Goal: Task Accomplishment & Management: Manage account settings

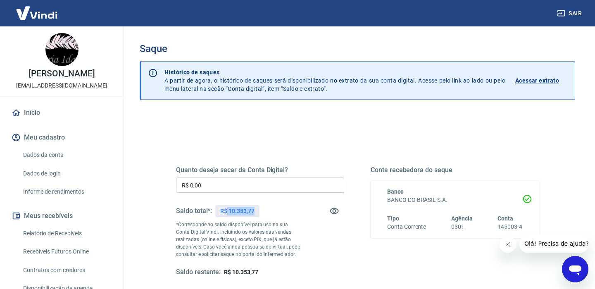
drag, startPoint x: 227, startPoint y: 211, endPoint x: 258, endPoint y: 212, distance: 31.0
click at [258, 212] on div "R$ 10.353,77" at bounding box center [237, 211] width 44 height 12
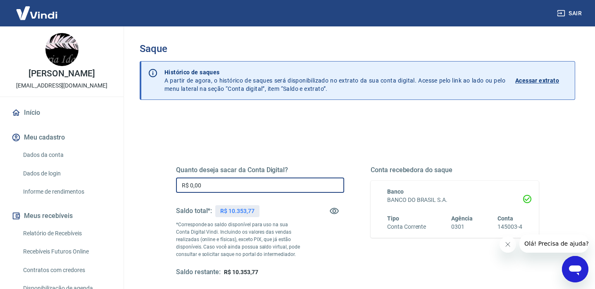
click at [217, 189] on input "R$ 0,00" at bounding box center [260, 185] width 168 height 15
paste input "10.353,77"
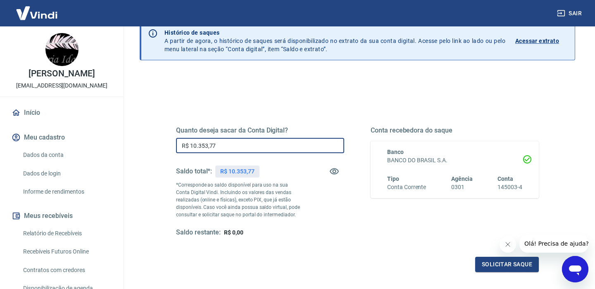
scroll to position [110, 0]
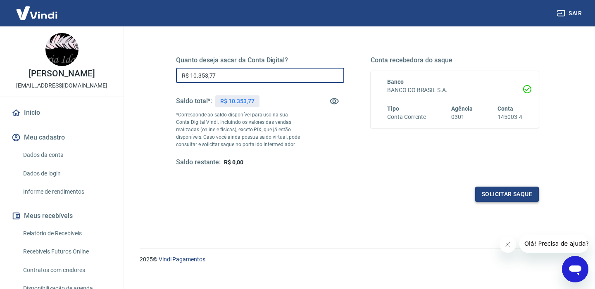
type input "R$ 10.353,77"
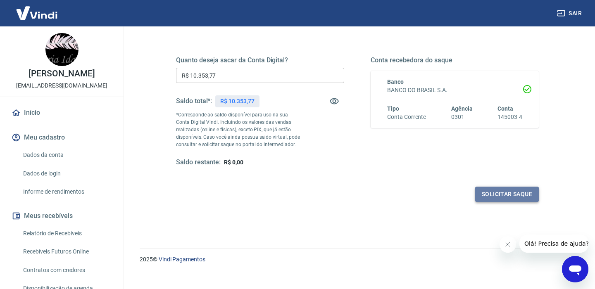
click at [485, 194] on button "Solicitar saque" at bounding box center [507, 194] width 64 height 15
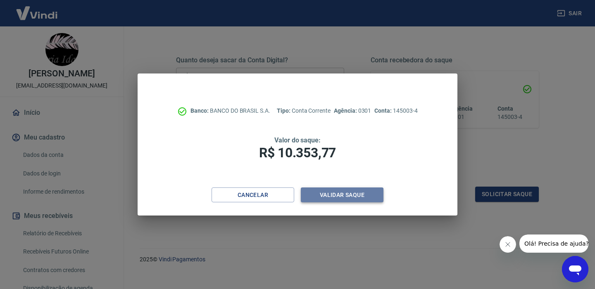
click at [350, 196] on button "Validar saque" at bounding box center [342, 195] width 83 height 15
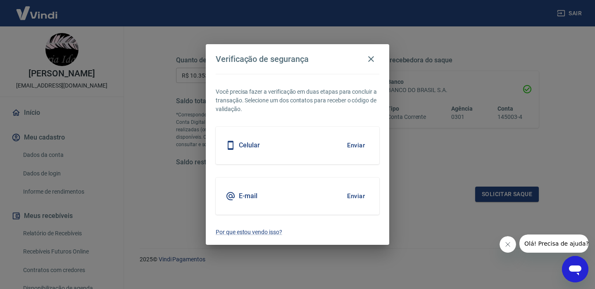
click at [328, 157] on div "Celular Enviar" at bounding box center [298, 145] width 164 height 37
click at [324, 140] on div "Celular Enviar" at bounding box center [298, 145] width 164 height 37
click at [281, 136] on div "Celular Enviar" at bounding box center [298, 145] width 164 height 37
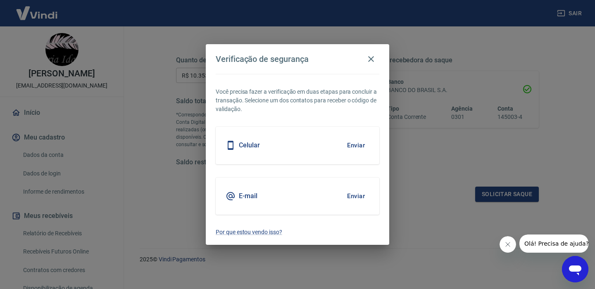
click at [254, 146] on h5 "Celular" at bounding box center [249, 145] width 21 height 8
click at [357, 144] on button "Enviar" at bounding box center [356, 145] width 27 height 17
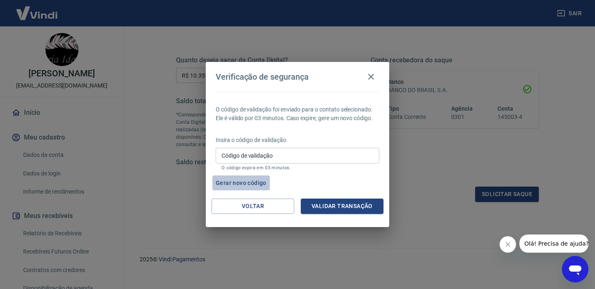
click at [252, 181] on button "Gerar novo código" at bounding box center [240, 183] width 57 height 15
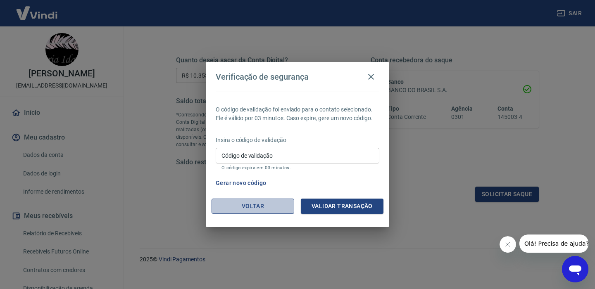
click at [253, 209] on button "Voltar" at bounding box center [253, 206] width 83 height 15
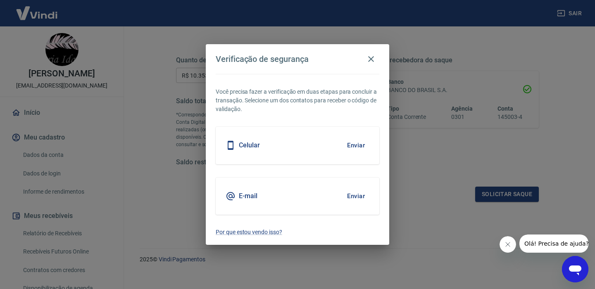
click at [354, 147] on button "Enviar" at bounding box center [356, 145] width 27 height 17
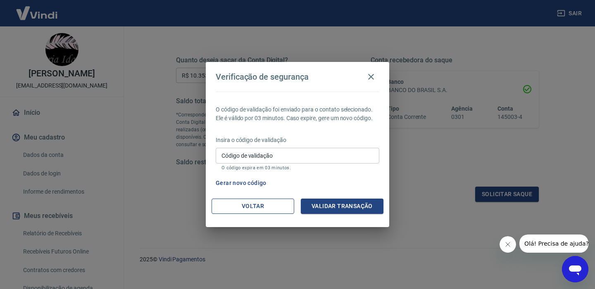
click at [277, 202] on button "Voltar" at bounding box center [253, 206] width 83 height 15
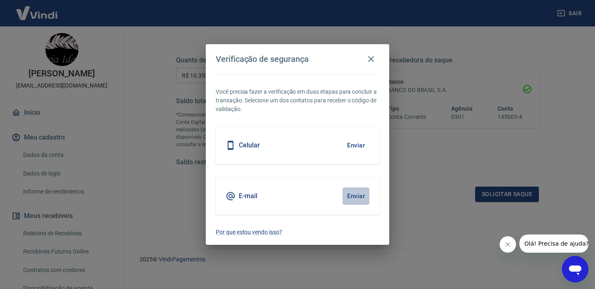
click at [352, 197] on button "Enviar" at bounding box center [356, 196] width 27 height 17
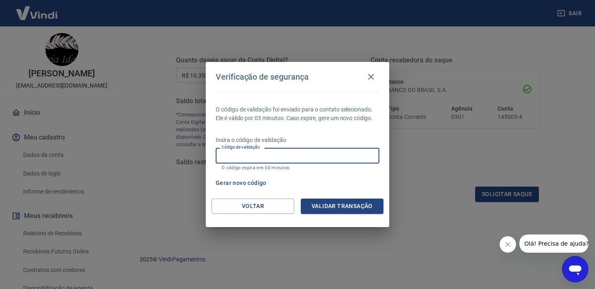
click at [270, 159] on input "Código de validação" at bounding box center [298, 155] width 164 height 15
type input "421690"
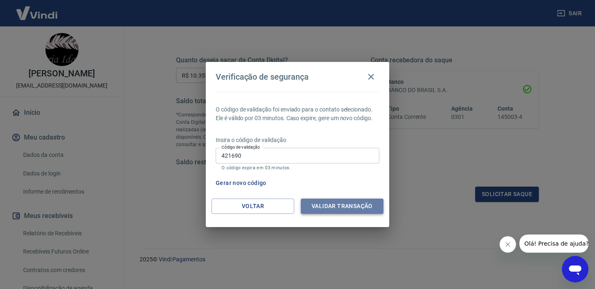
click at [314, 202] on button "Validar transação" at bounding box center [342, 206] width 83 height 15
